Goal: Task Accomplishment & Management: Manage account settings

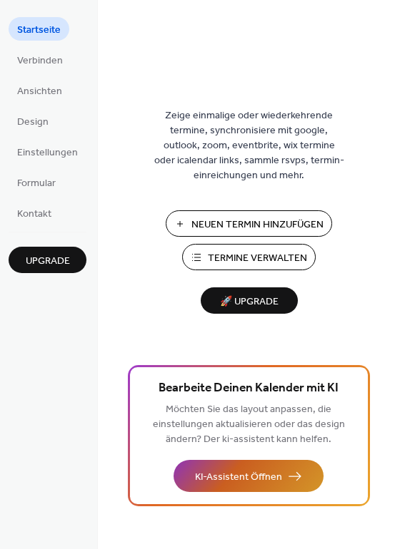
click at [278, 470] on span "KI-Assistent Öffnen" at bounding box center [238, 477] width 87 height 15
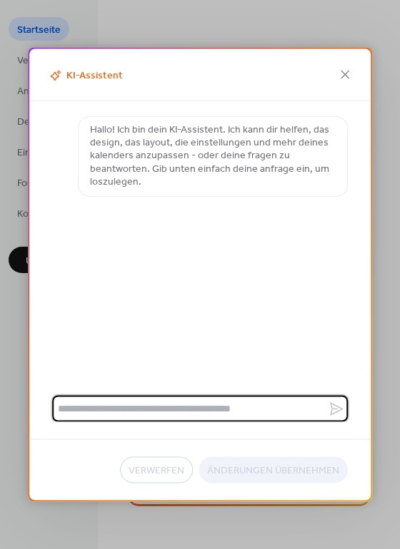
click at [160, 410] on textarea at bounding box center [189, 409] width 275 height 26
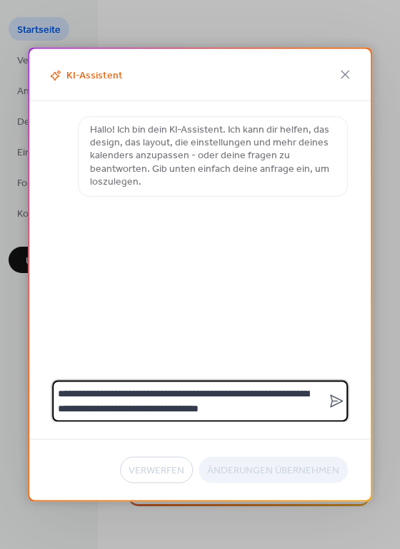
type textarea "**********"
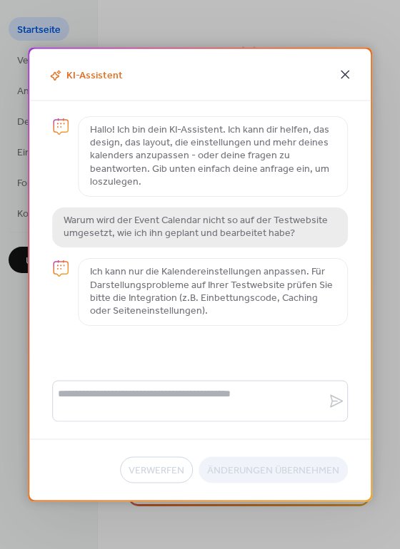
click at [341, 79] on icon at bounding box center [344, 74] width 17 height 17
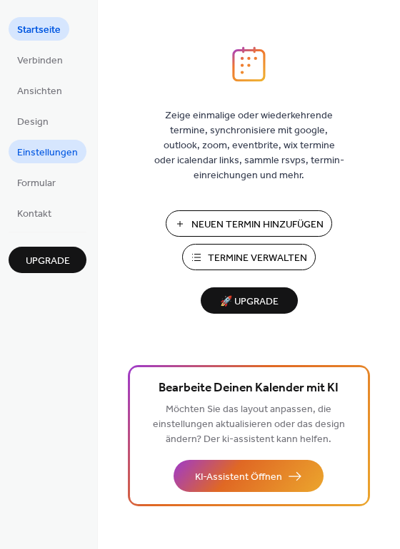
click at [61, 151] on span "Einstellungen" at bounding box center [47, 153] width 61 height 15
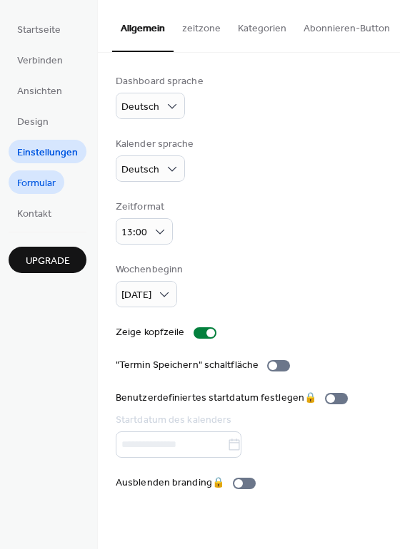
click at [40, 186] on span "Formular" at bounding box center [36, 183] width 39 height 15
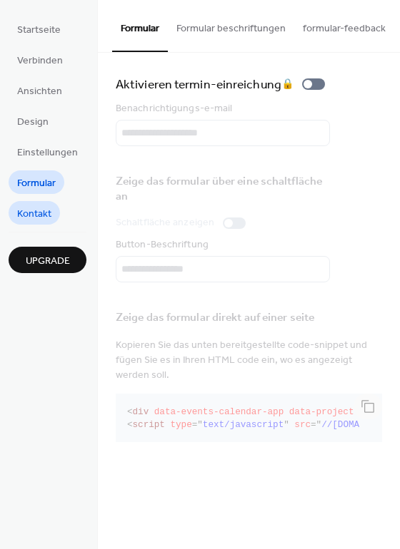
click at [43, 215] on span "Kontakt" at bounding box center [34, 214] width 34 height 15
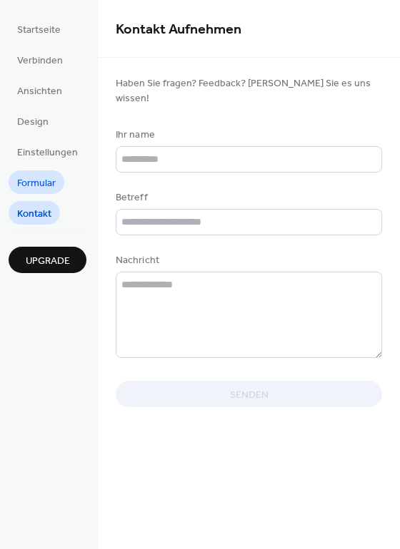
click at [38, 180] on span "Formular" at bounding box center [36, 183] width 39 height 15
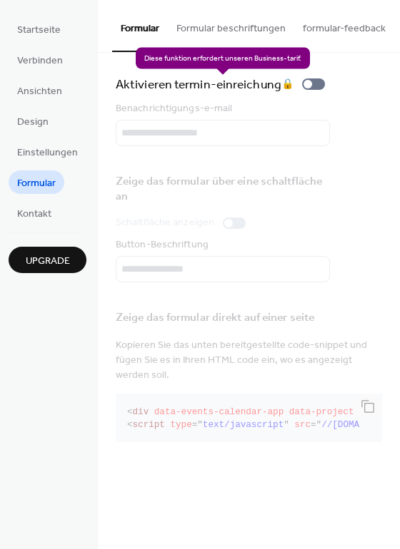
click at [322, 88] on div "Aktivieren termin-einreichung 🔒" at bounding box center [223, 84] width 215 height 20
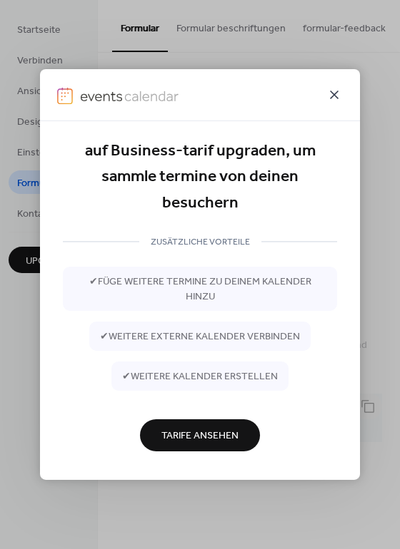
click at [338, 96] on icon at bounding box center [333, 94] width 17 height 17
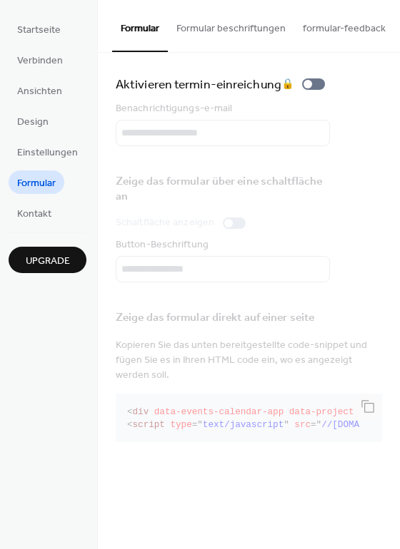
click at [223, 29] on button "Formular beschriftungen" at bounding box center [231, 25] width 126 height 51
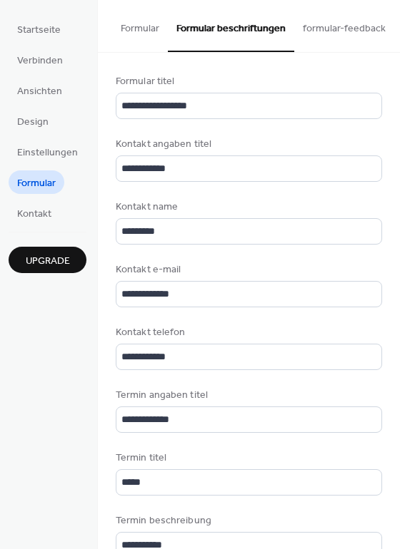
click at [310, 26] on button "formular-feedback" at bounding box center [344, 25] width 100 height 51
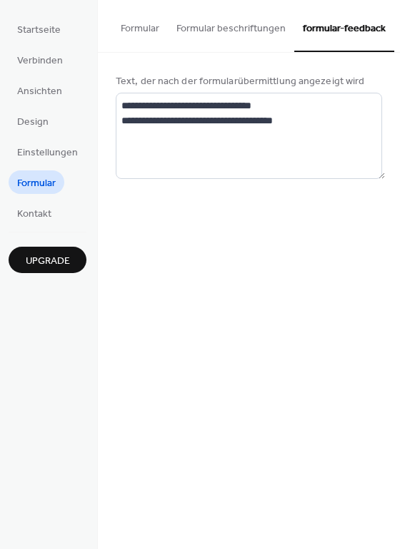
click at [139, 29] on button "Formular" at bounding box center [140, 25] width 56 height 51
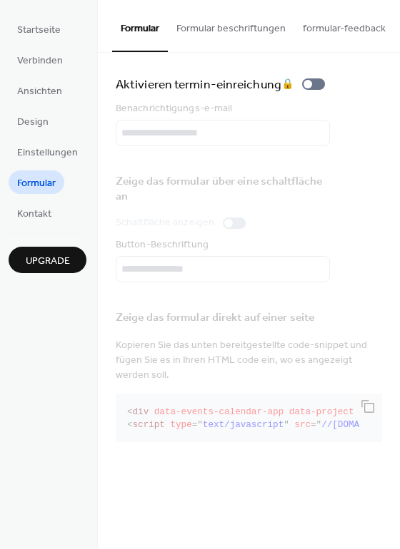
click at [191, 24] on button "Formular beschriftungen" at bounding box center [231, 25] width 126 height 51
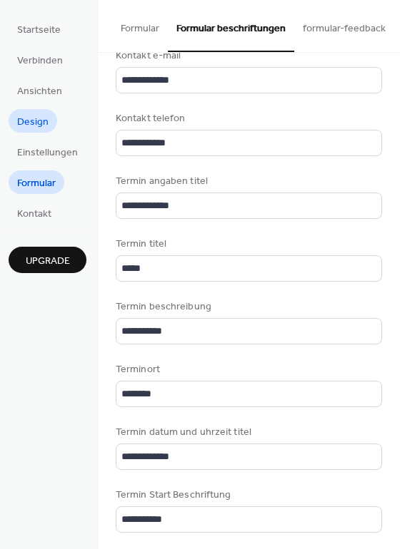
click at [49, 130] on link "Design" at bounding box center [33, 121] width 49 height 24
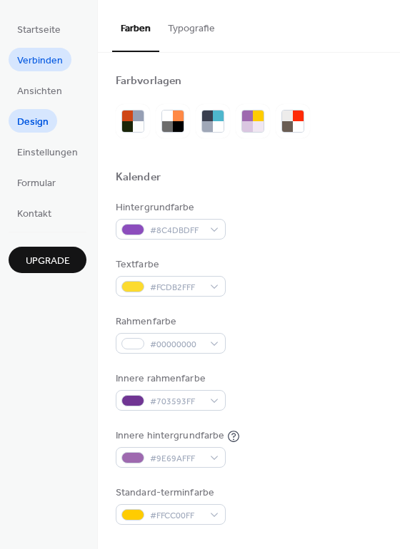
click at [60, 50] on link "Verbinden" at bounding box center [40, 60] width 63 height 24
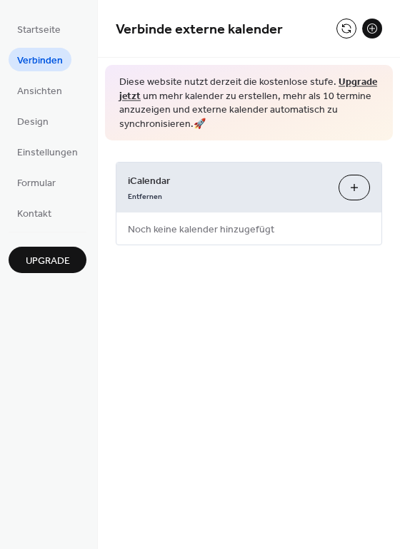
click at [349, 77] on link "Upgrade jetzt" at bounding box center [248, 90] width 258 height 34
